Goal: Task Accomplishment & Management: Manage account settings

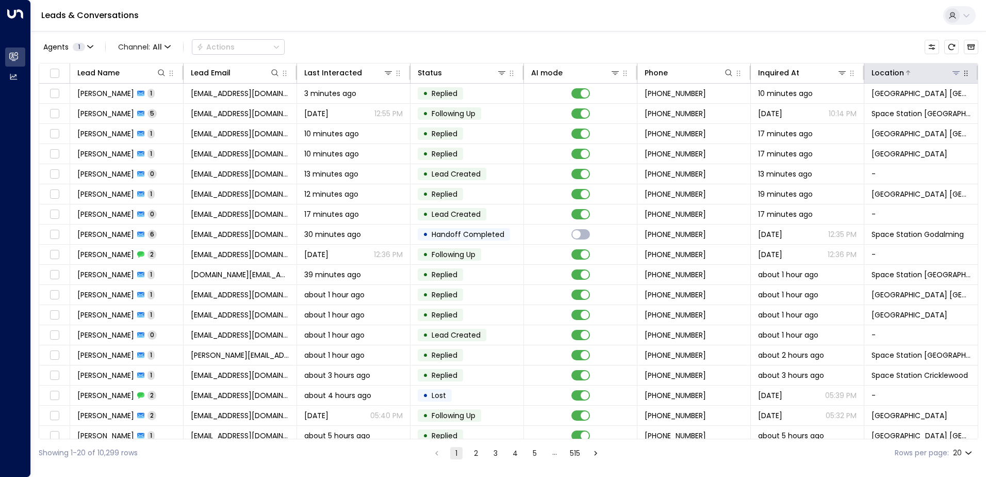
click at [954, 72] on icon at bounding box center [956, 73] width 8 height 8
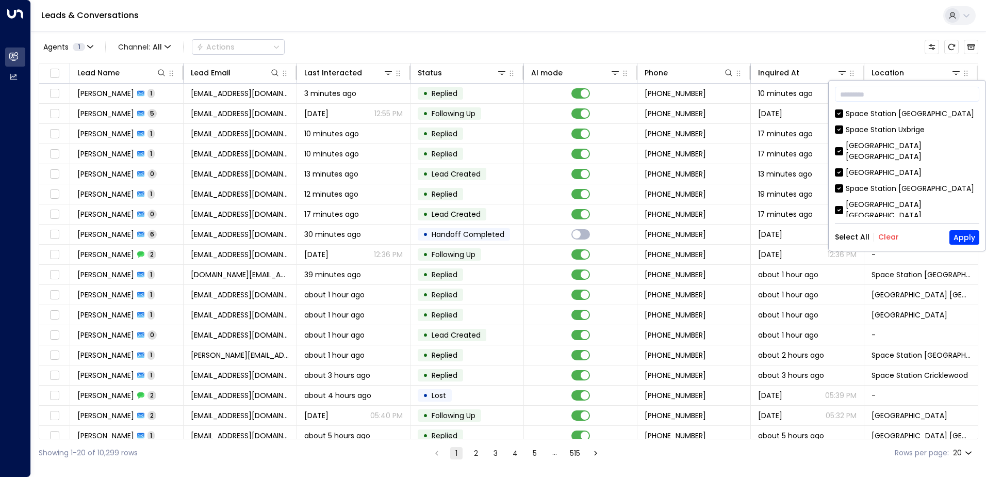
click at [891, 234] on button "Clear" at bounding box center [889, 237] width 21 height 8
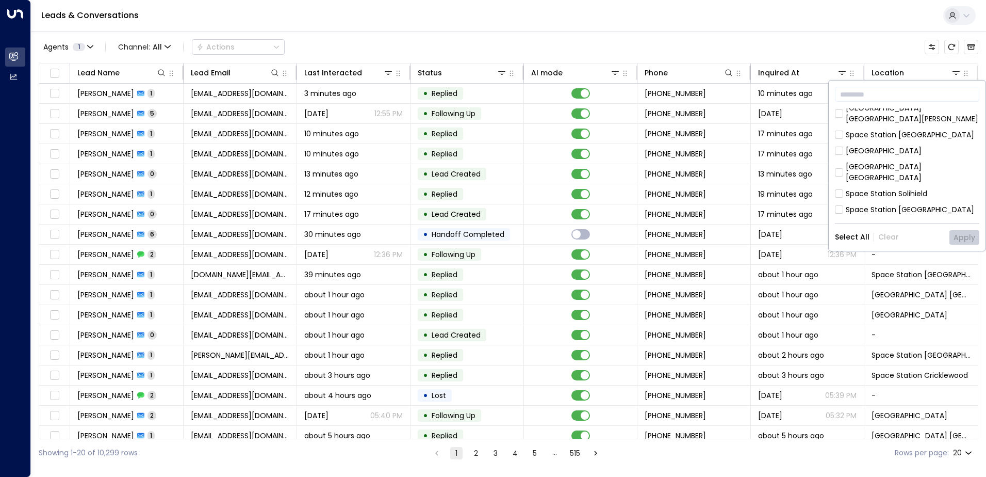
scroll to position [180, 0]
click at [848, 255] on div "[GEOGRAPHIC_DATA] [GEOGRAPHIC_DATA]" at bounding box center [913, 266] width 134 height 22
click at [969, 235] on button "Apply" at bounding box center [965, 237] width 30 height 14
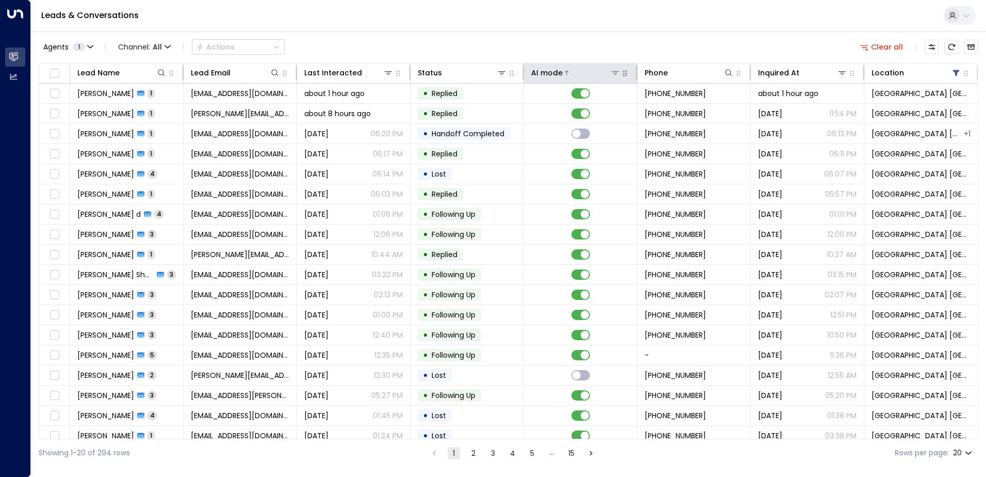
click at [610, 73] on button at bounding box center [615, 73] width 10 height 10
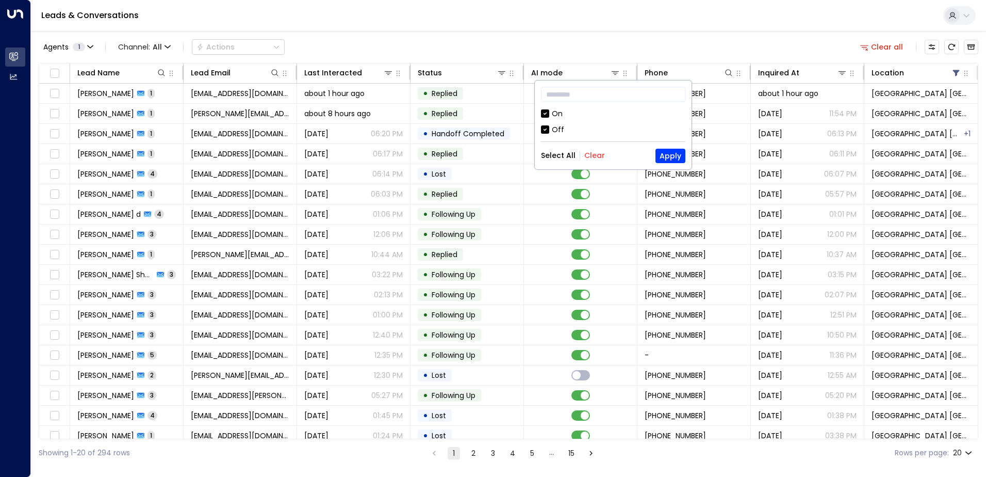
click at [541, 128] on div "​ On Off Select All Clear Apply" at bounding box center [613, 124] width 157 height 89
click at [669, 152] on button "Apply" at bounding box center [671, 156] width 30 height 14
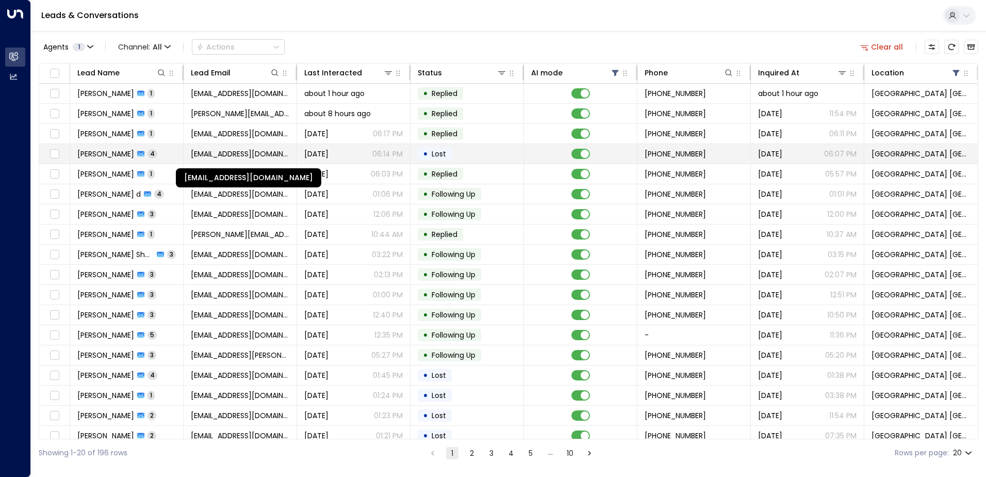
click at [261, 154] on span "[EMAIL_ADDRESS][DOMAIN_NAME]" at bounding box center [240, 154] width 99 height 10
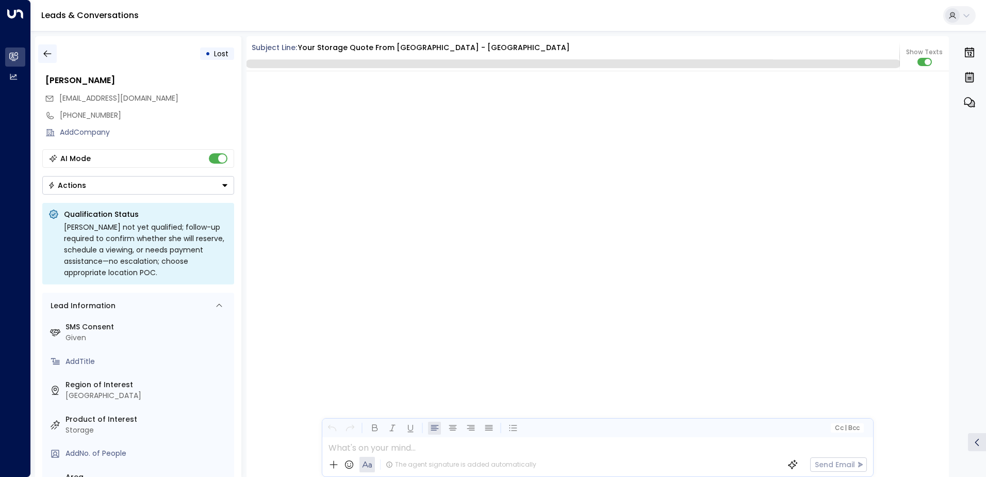
scroll to position [1481, 0]
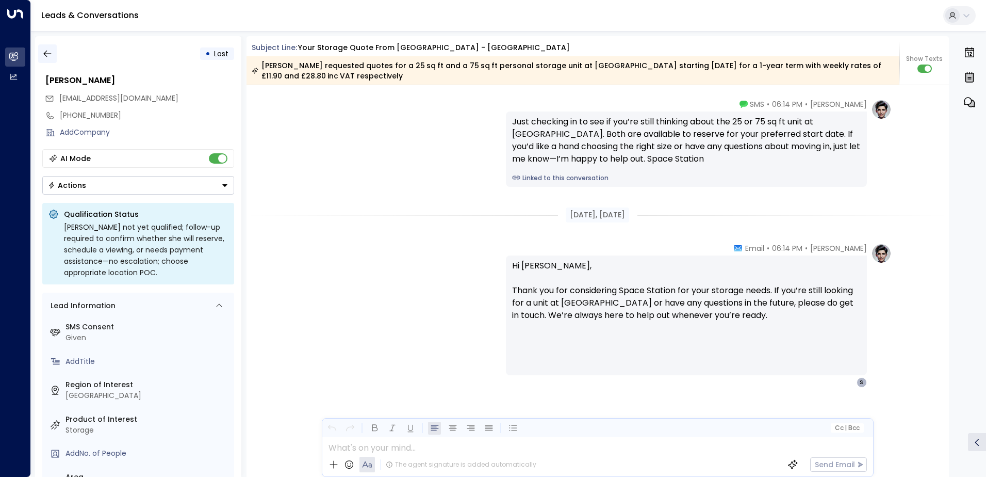
click at [45, 52] on icon "button" at bounding box center [47, 53] width 10 height 10
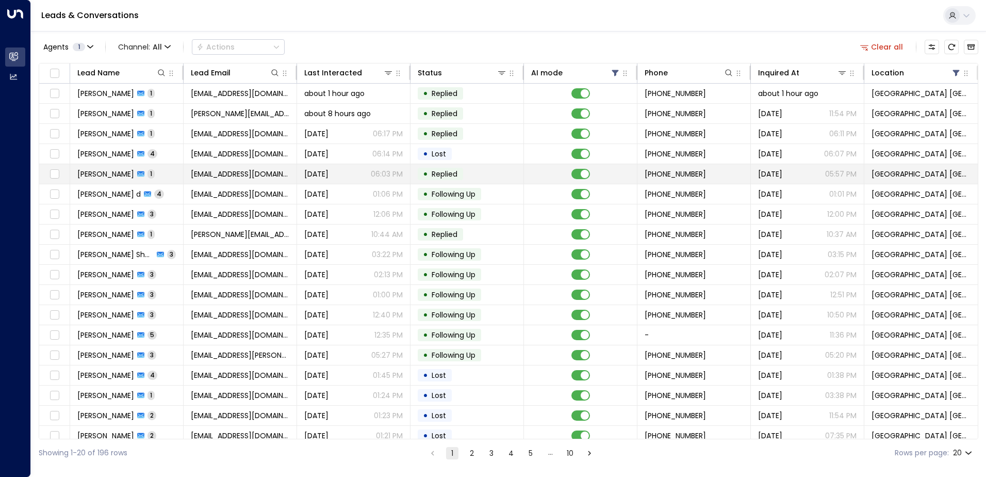
click at [256, 179] on td "[EMAIL_ADDRESS][DOMAIN_NAME]" at bounding box center [241, 174] width 114 height 20
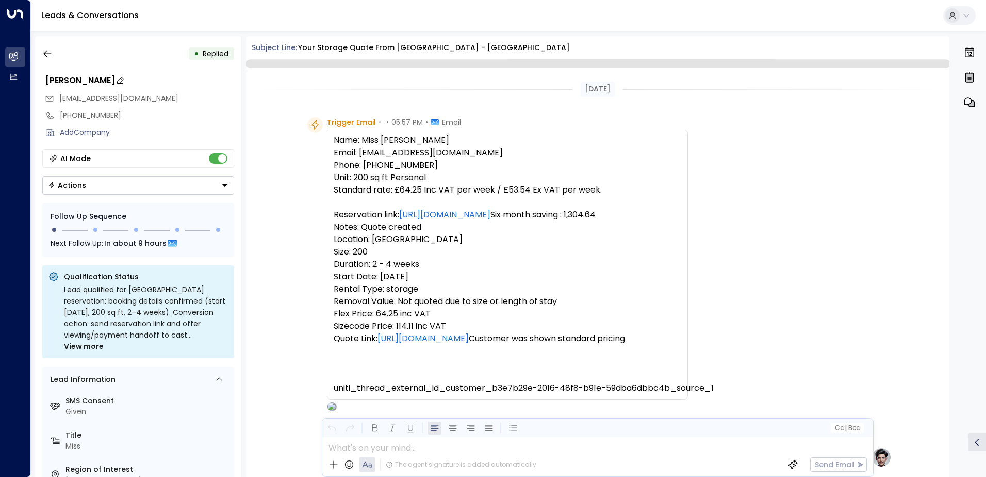
scroll to position [366, 0]
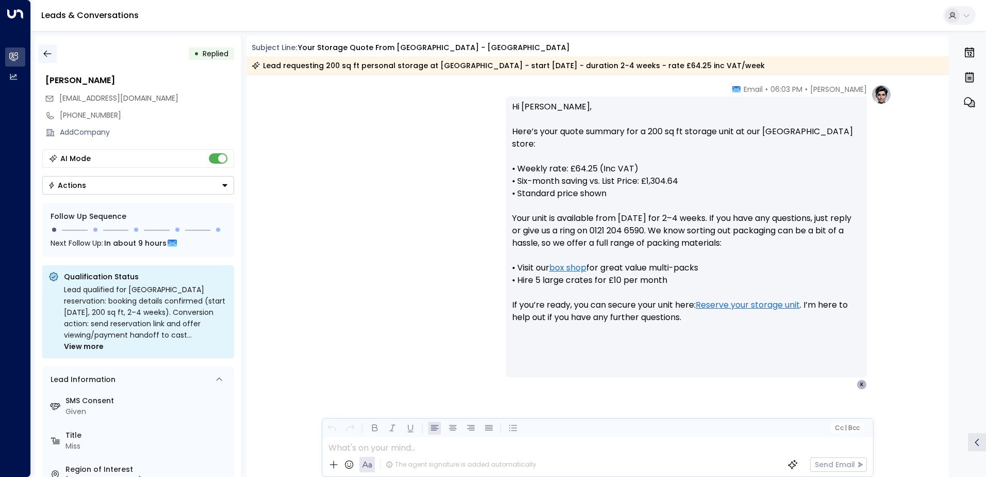
click at [46, 52] on icon "button" at bounding box center [47, 53] width 10 height 10
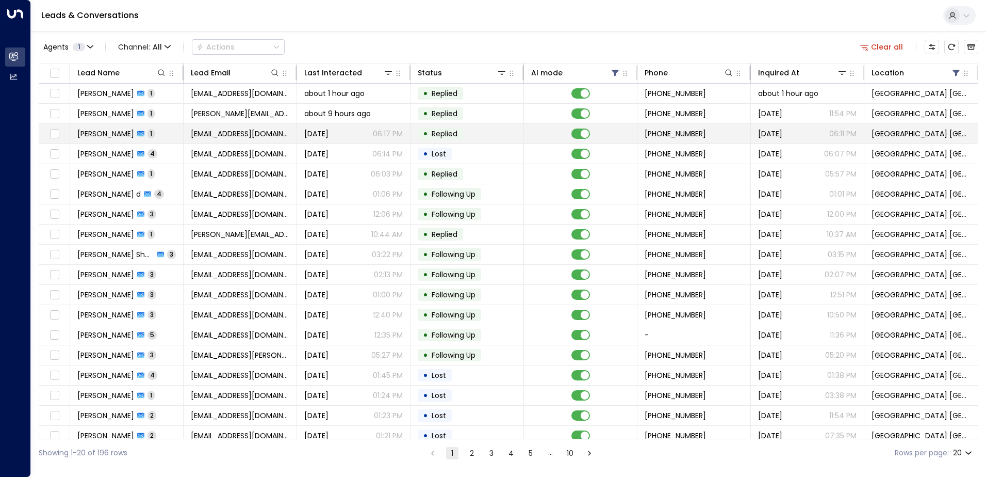
click at [357, 133] on div "[DATE] 06:17 PM" at bounding box center [353, 133] width 99 height 10
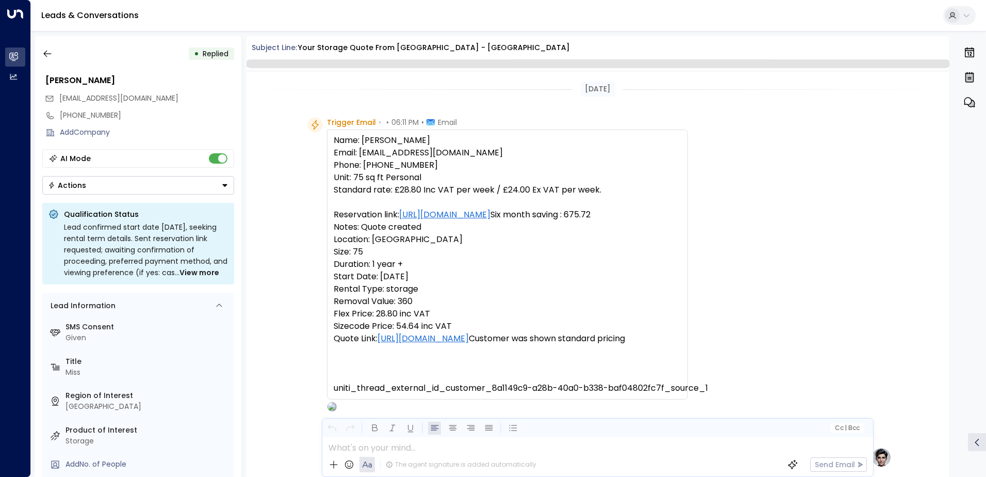
scroll to position [389, 0]
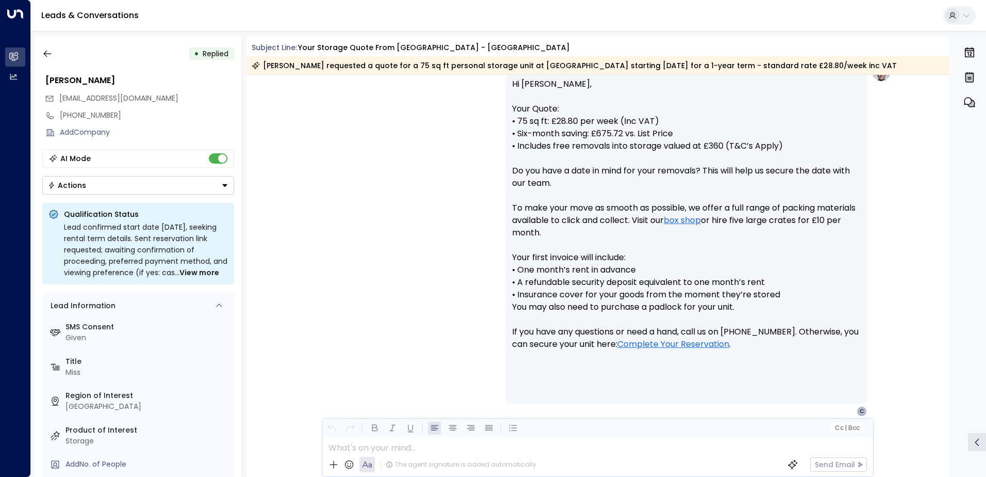
click at [121, 187] on button "Actions" at bounding box center [138, 185] width 192 height 19
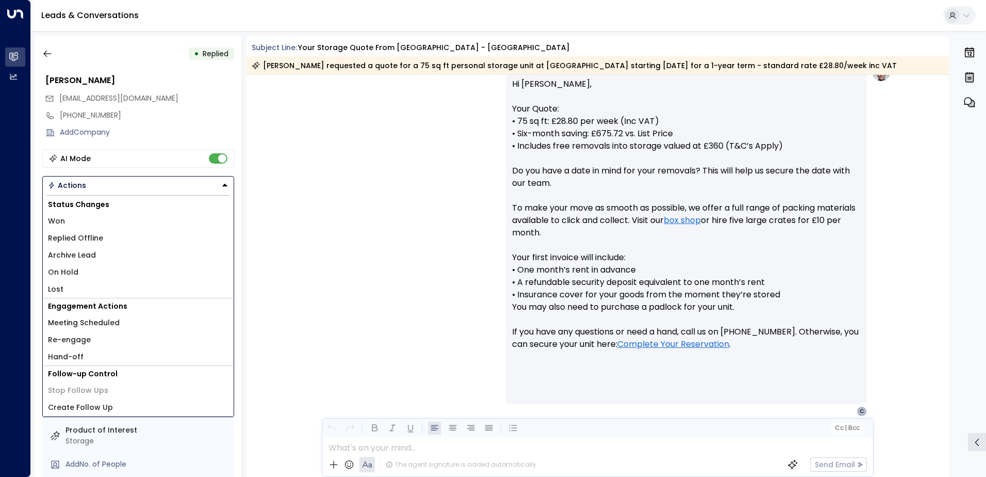
click at [67, 289] on li "Lost" at bounding box center [138, 289] width 191 height 17
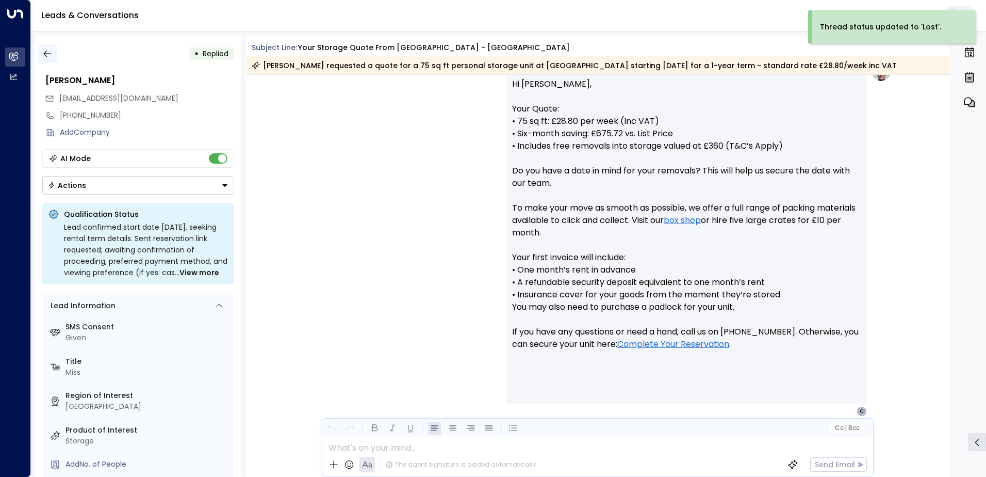
click at [48, 55] on icon "button" at bounding box center [47, 53] width 10 height 10
